Goal: Information Seeking & Learning: Learn about a topic

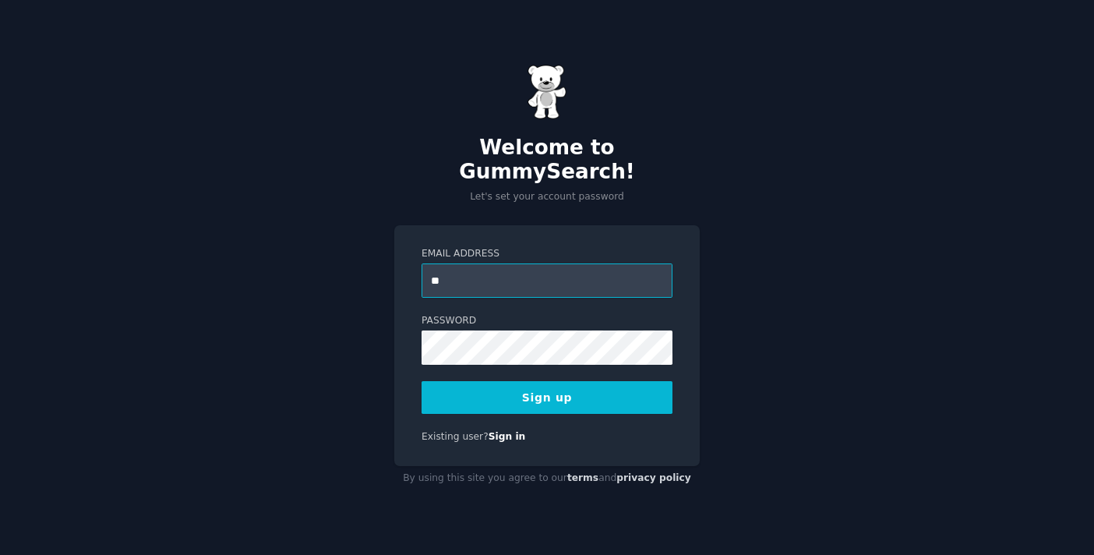
type input "**********"
click at [421, 365] on div at bounding box center [421, 365] width 0 height 0
click at [526, 384] on button "Sign up" at bounding box center [546, 397] width 251 height 33
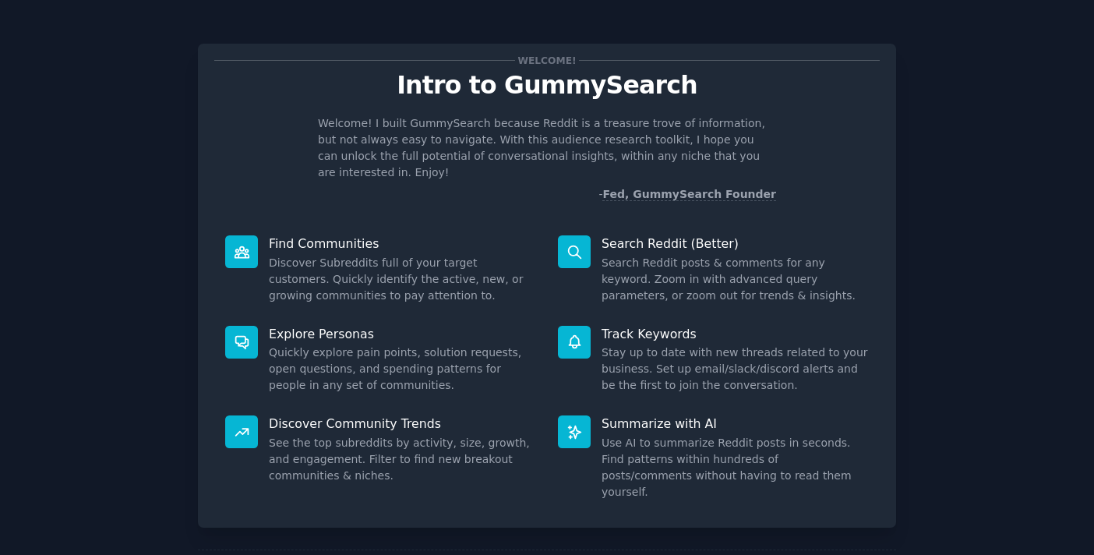
scroll to position [55, 0]
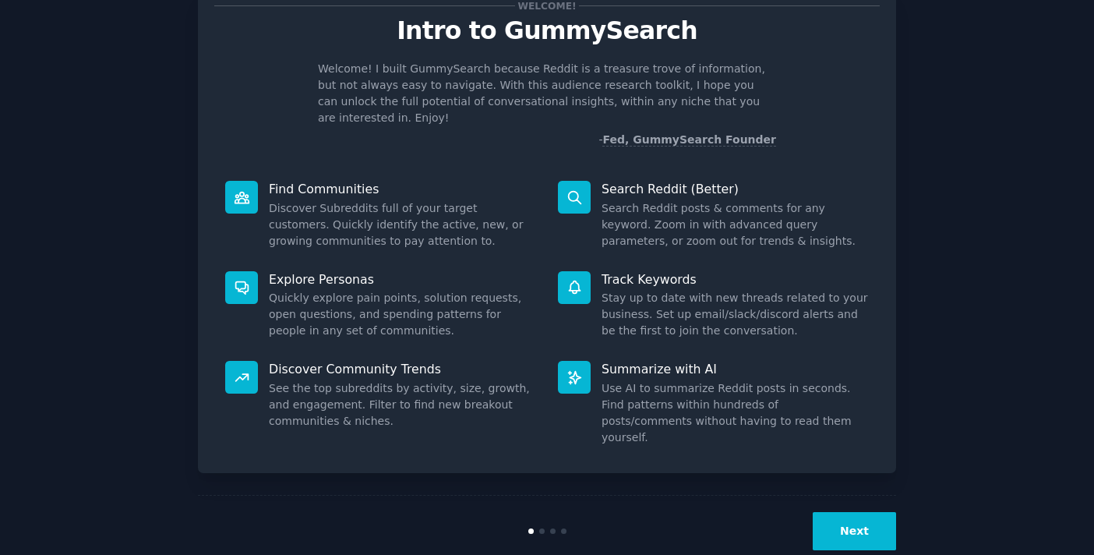
click at [872, 512] on button "Next" at bounding box center [854, 531] width 83 height 38
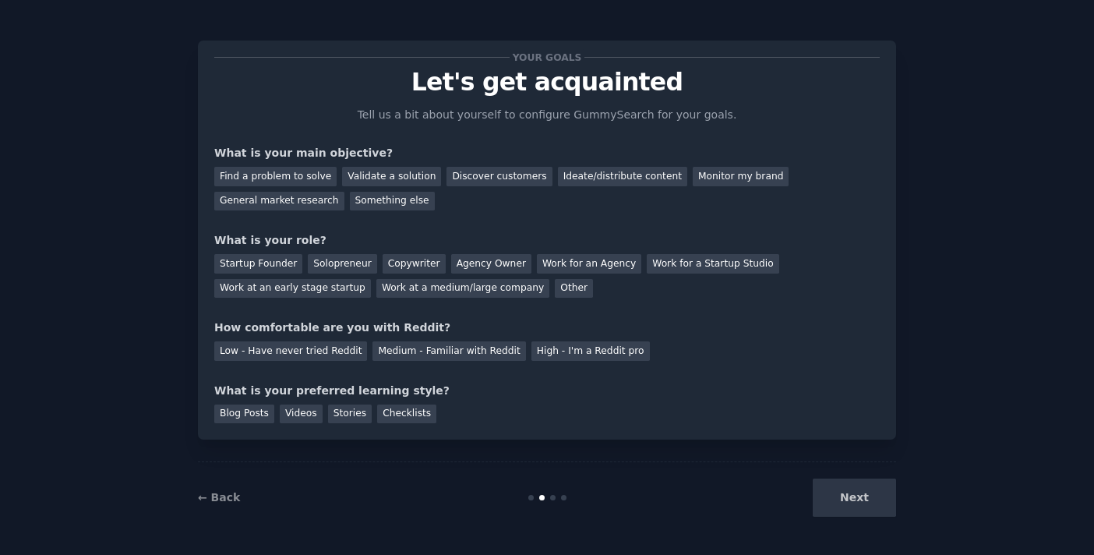
click at [313, 224] on div "Your goals Let's get acquainted Tell us a bit about yourself to configure Gummy…" at bounding box center [546, 240] width 665 height 366
click at [693, 172] on div "Monitor my brand" at bounding box center [741, 176] width 96 height 19
click at [305, 202] on div "General market research" at bounding box center [279, 201] width 130 height 19
click at [332, 285] on div "Work at an early stage startup" at bounding box center [292, 288] width 157 height 19
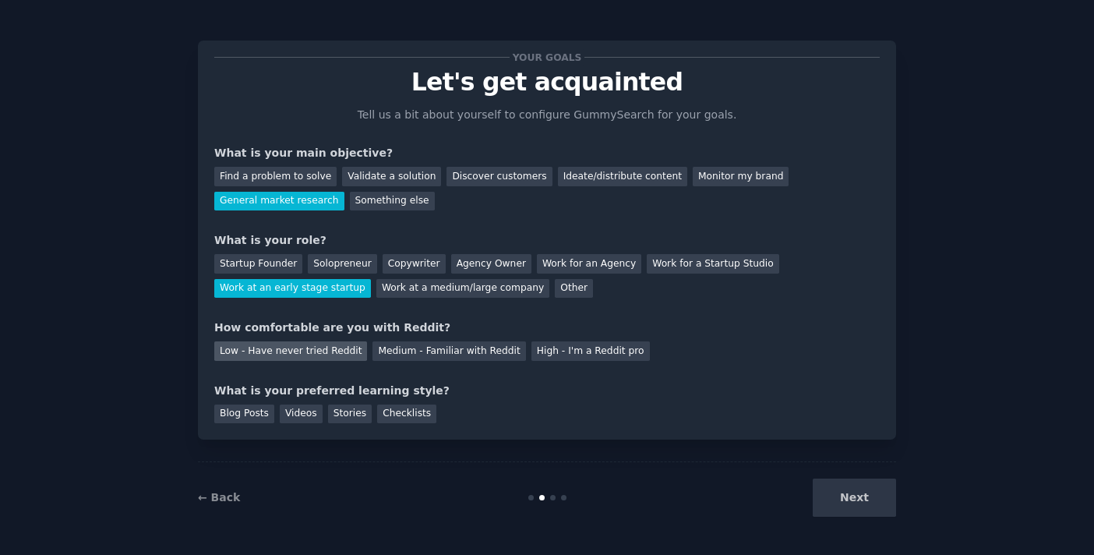
click at [327, 351] on div "Low - Have never tried Reddit" at bounding box center [290, 350] width 153 height 19
click at [294, 412] on div "Videos" at bounding box center [301, 413] width 43 height 19
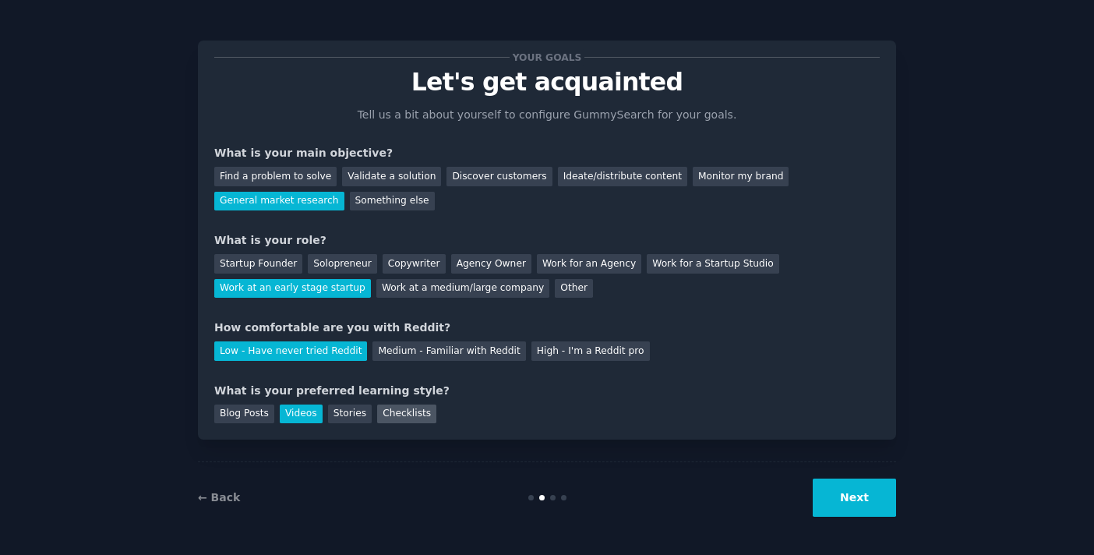
click at [388, 413] on div "Checklists" at bounding box center [406, 413] width 59 height 19
click at [300, 417] on div "Videos" at bounding box center [301, 413] width 43 height 19
click at [848, 494] on button "Next" at bounding box center [854, 497] width 83 height 38
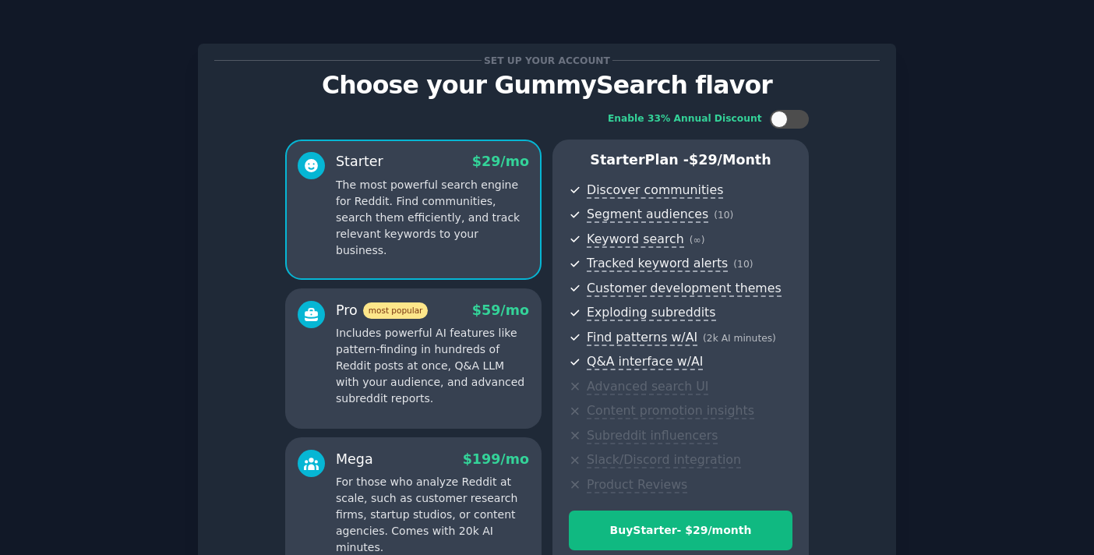
scroll to position [171, 0]
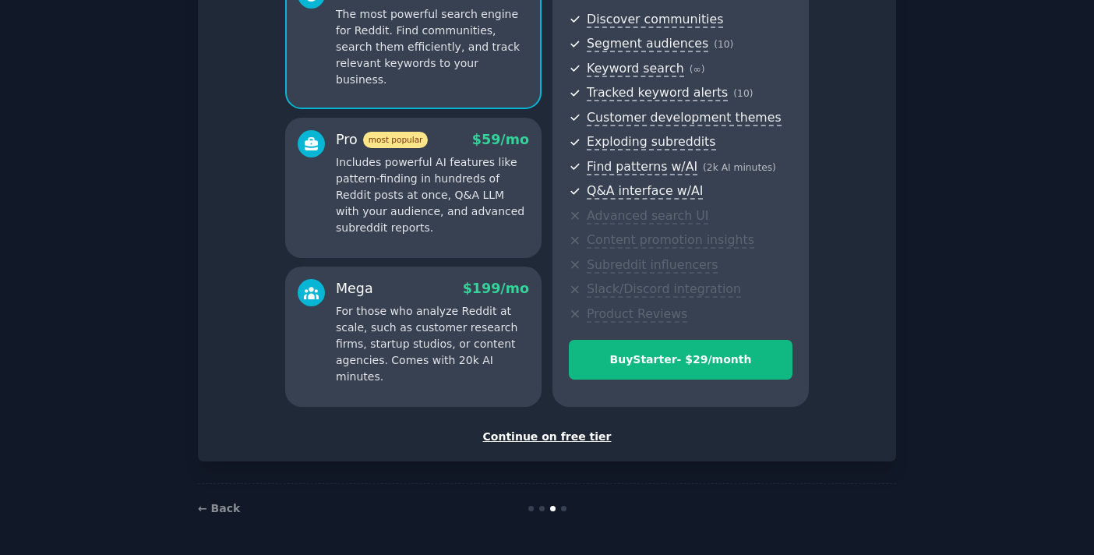
click at [533, 438] on div "Continue on free tier" at bounding box center [546, 436] width 665 height 16
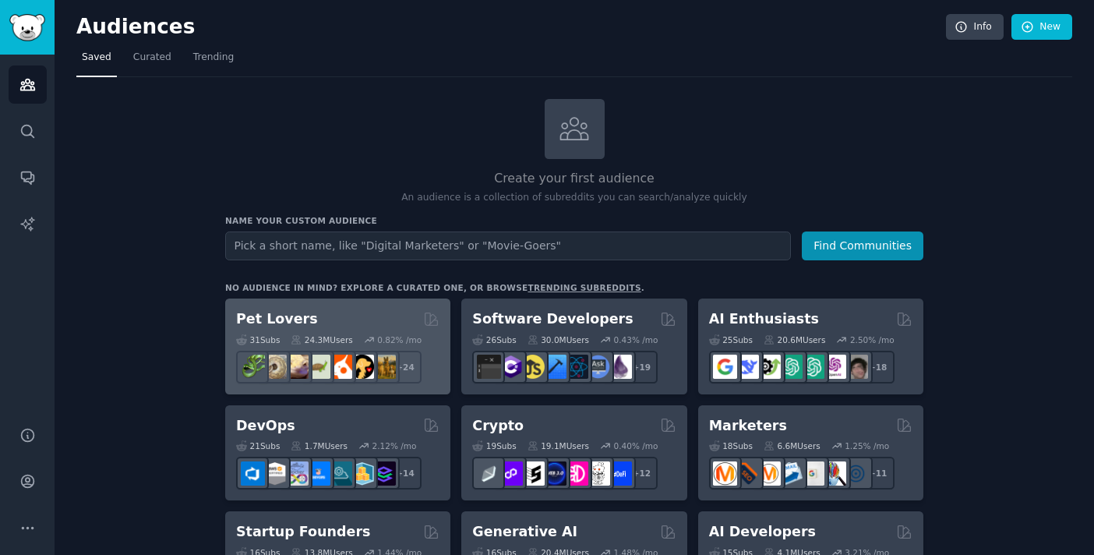
click at [356, 315] on div "Pet Lovers" at bounding box center [337, 318] width 203 height 19
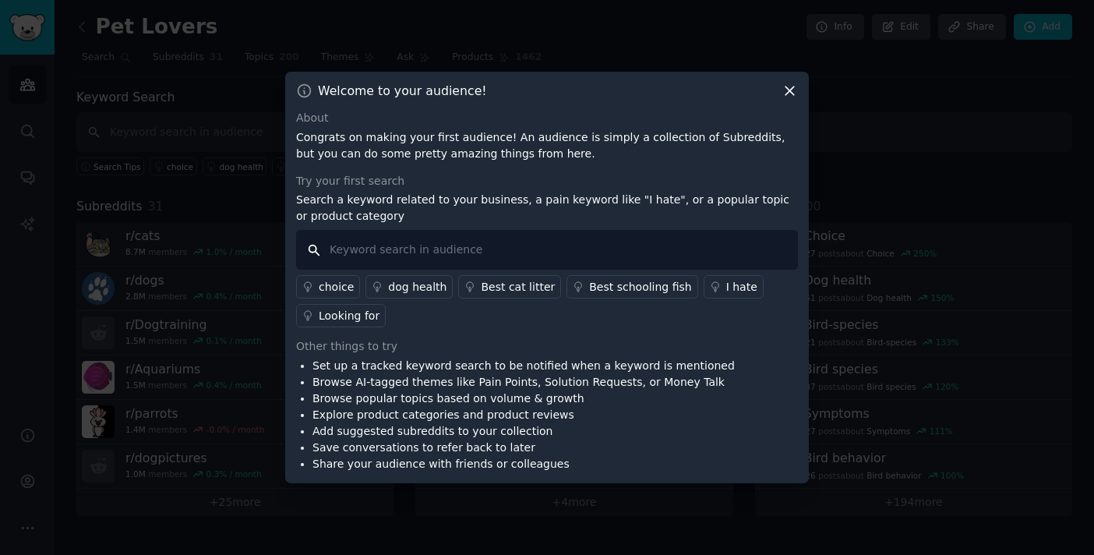
click at [376, 246] on input "text" at bounding box center [547, 250] width 502 height 40
type input "pet portaits"
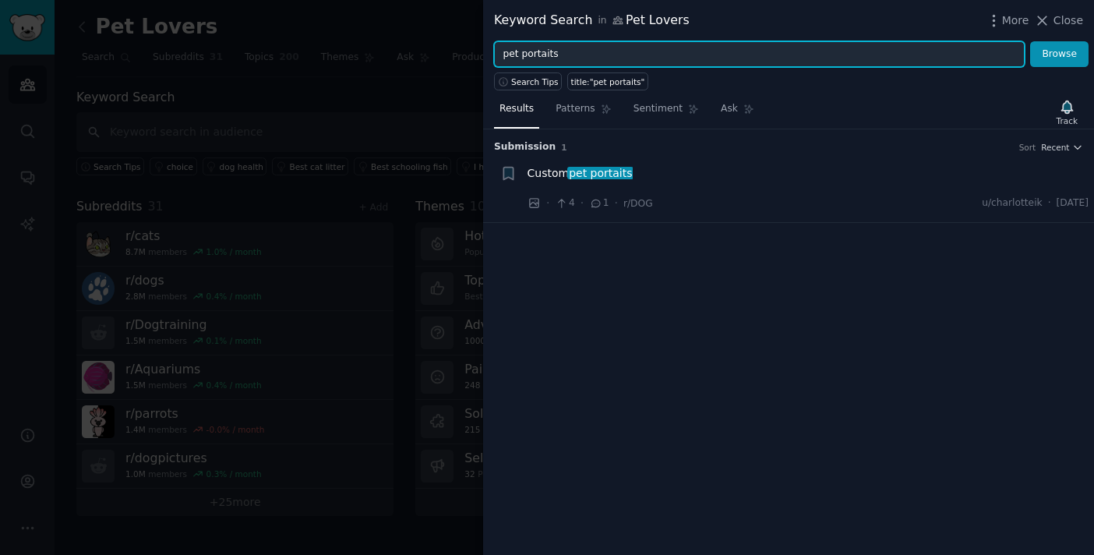
click at [539, 52] on input "pet portaits" at bounding box center [759, 54] width 531 height 26
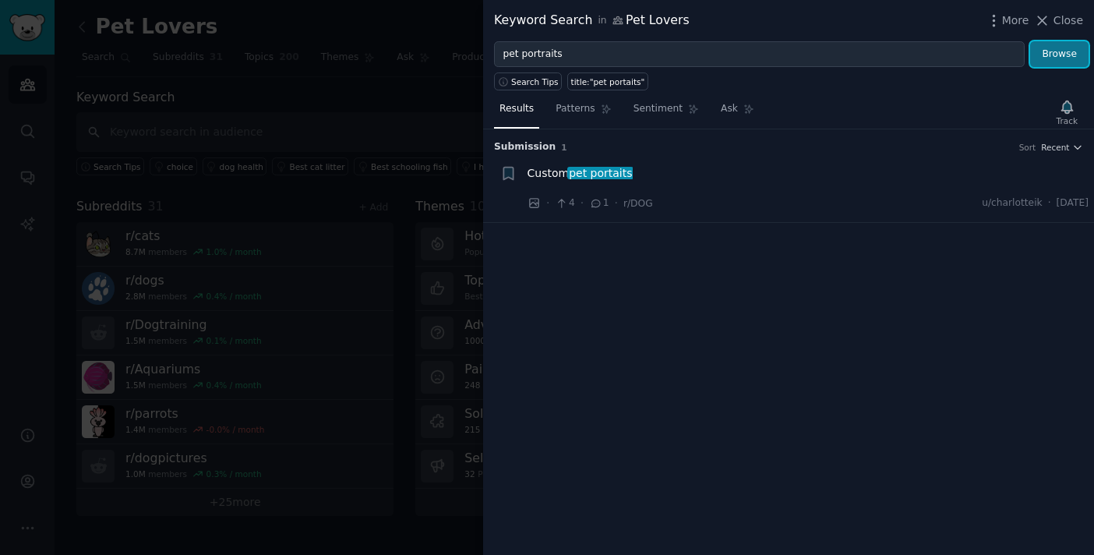
click at [1048, 55] on button "Browse" at bounding box center [1059, 54] width 58 height 26
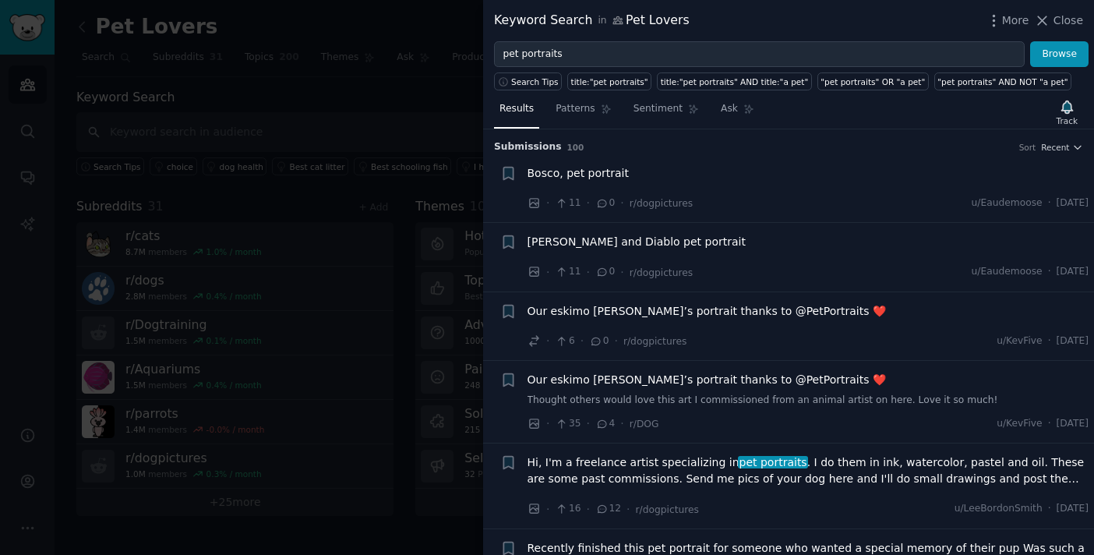
click at [575, 173] on span "Bosco, pet portrait" at bounding box center [577, 173] width 101 height 16
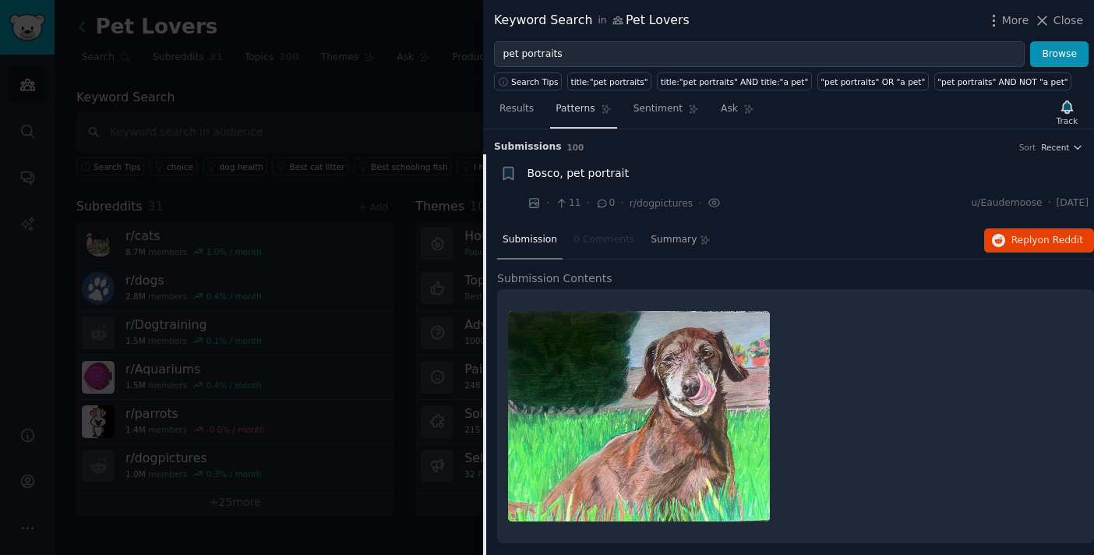
click at [573, 108] on span "Patterns" at bounding box center [574, 109] width 39 height 14
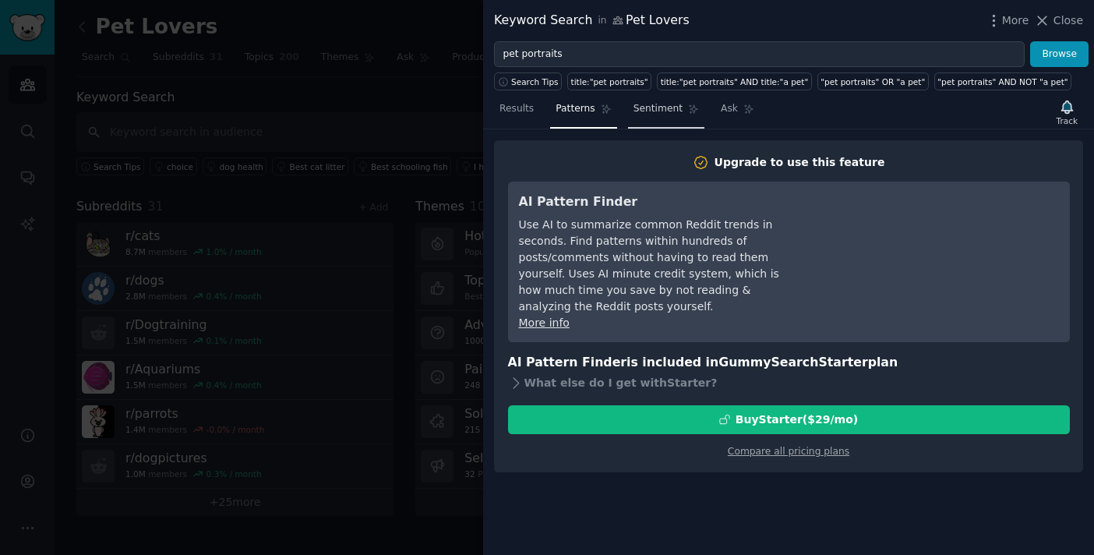
click at [644, 105] on span "Sentiment" at bounding box center [657, 109] width 49 height 14
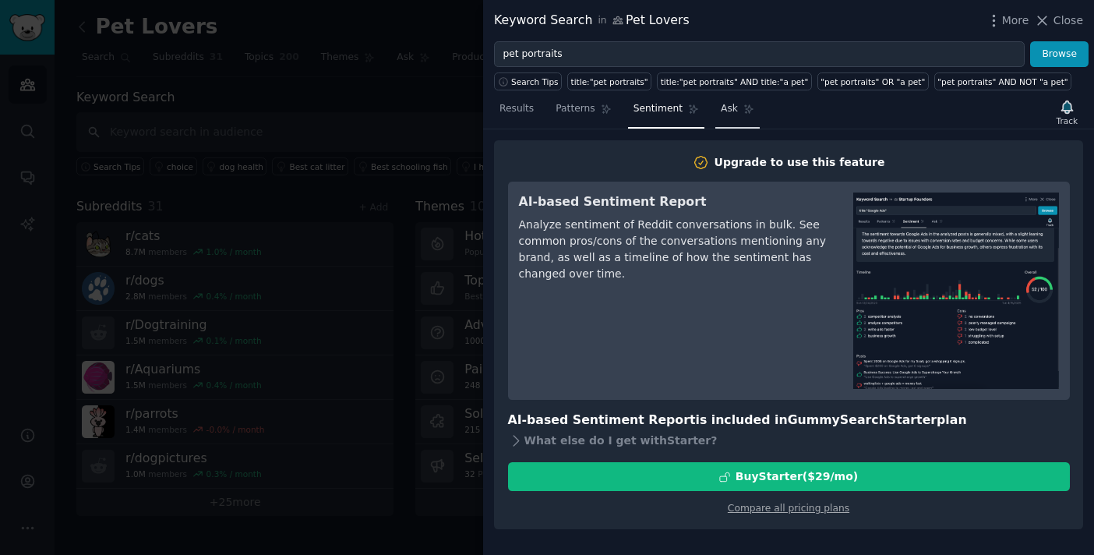
click at [725, 105] on span "Ask" at bounding box center [729, 109] width 17 height 14
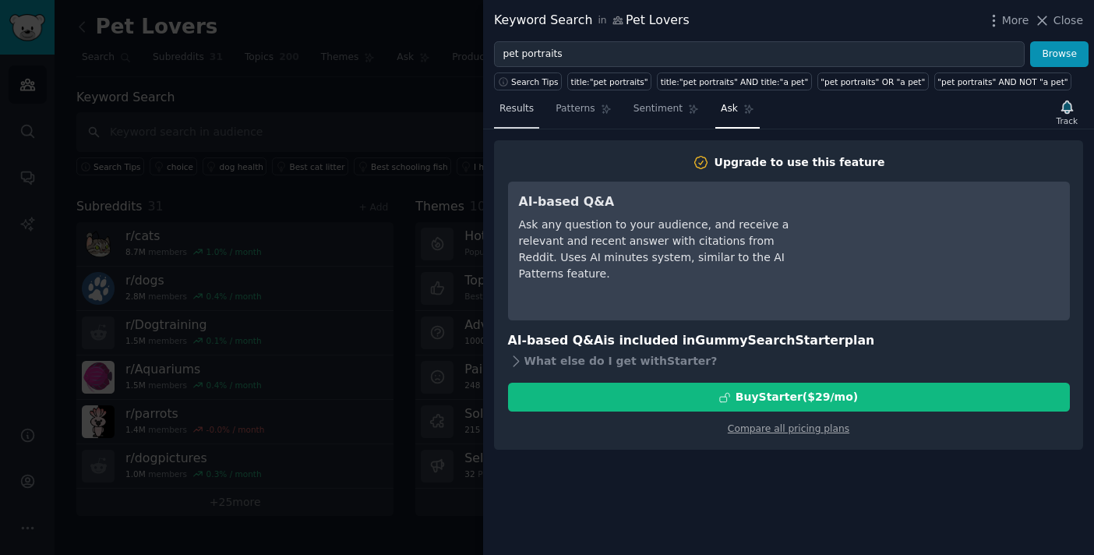
click at [523, 115] on span "Results" at bounding box center [516, 109] width 34 height 14
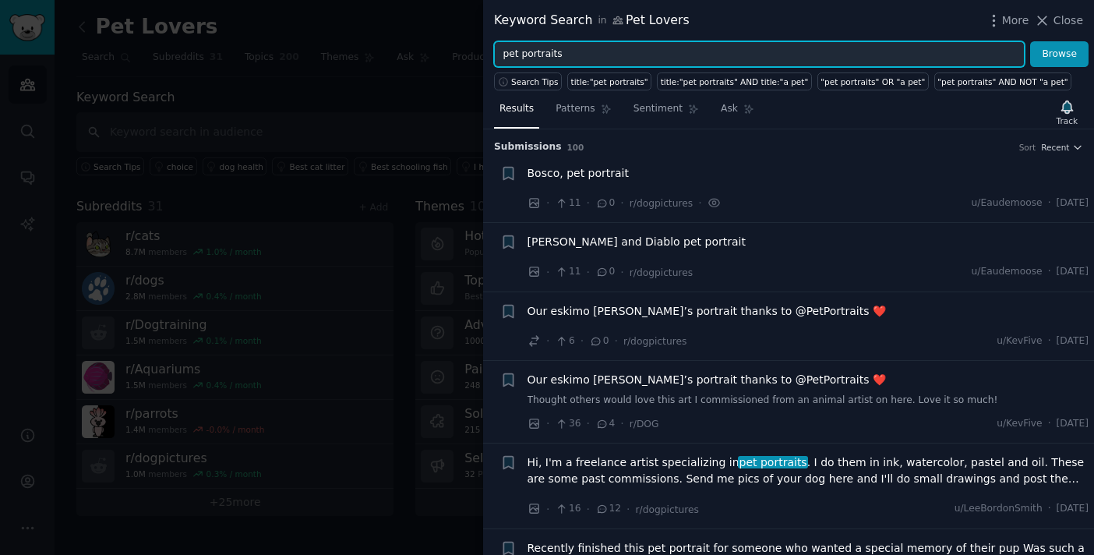
click at [576, 57] on input "pet portraits" at bounding box center [759, 54] width 531 height 26
type input "west & Willow"
click at [1030, 41] on button "Browse" at bounding box center [1059, 54] width 58 height 26
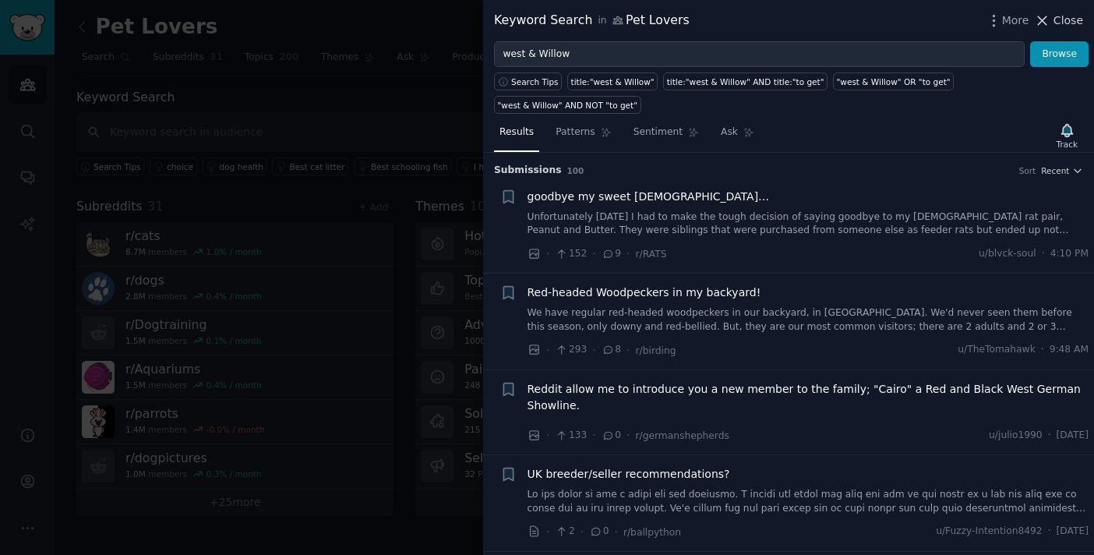
click at [1067, 21] on span "Close" at bounding box center [1068, 20] width 30 height 16
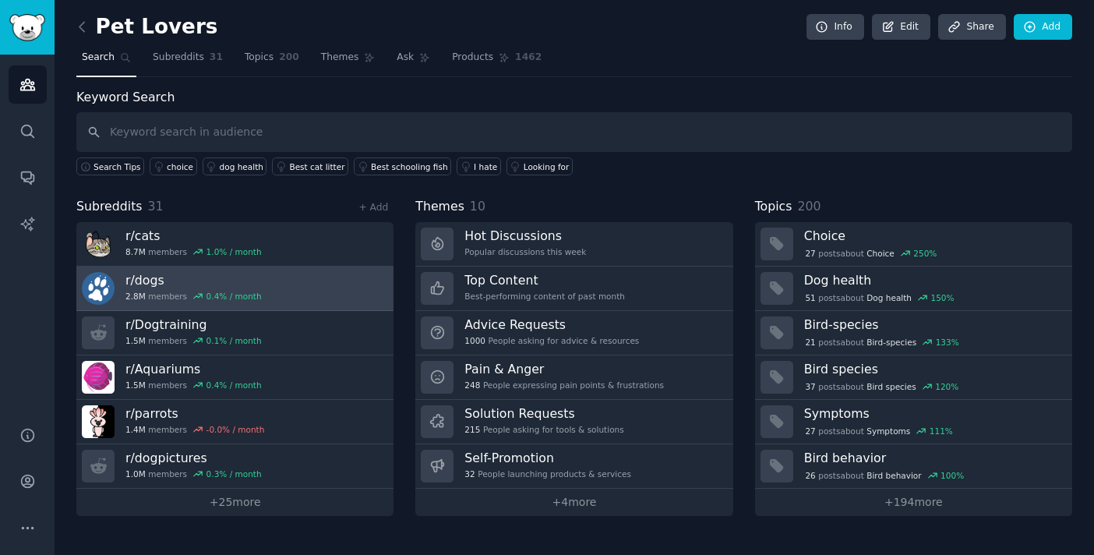
click at [331, 287] on link "r/ dogs 2.8M members 0.4 % / month" at bounding box center [234, 288] width 317 height 44
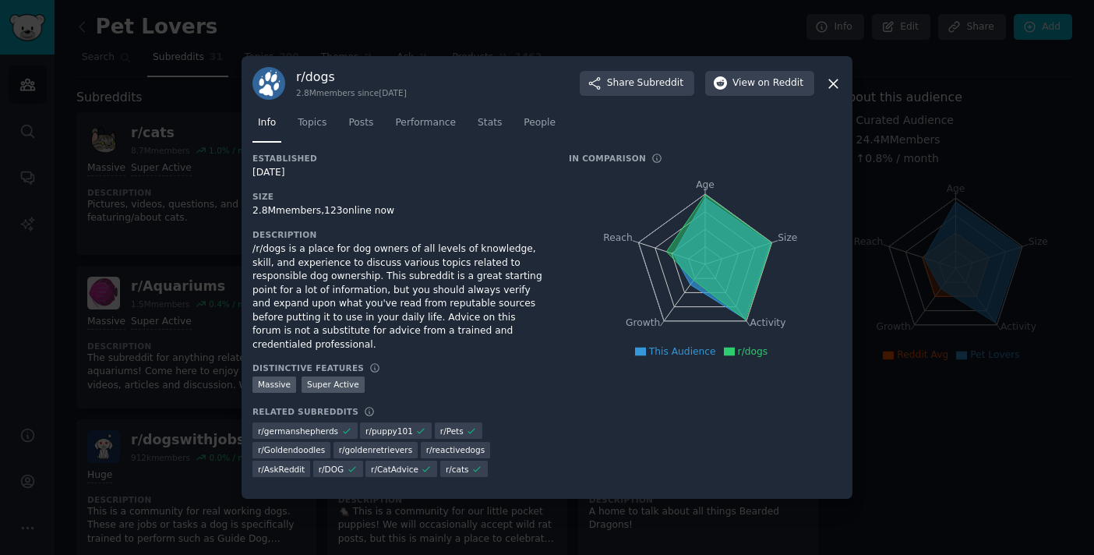
click at [835, 86] on icon at bounding box center [833, 83] width 9 height 9
